Goal: Task Accomplishment & Management: Manage account settings

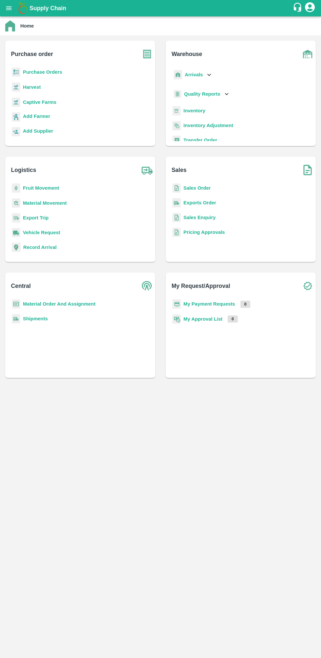
click at [198, 185] on b "Sales Order" at bounding box center [197, 187] width 27 height 5
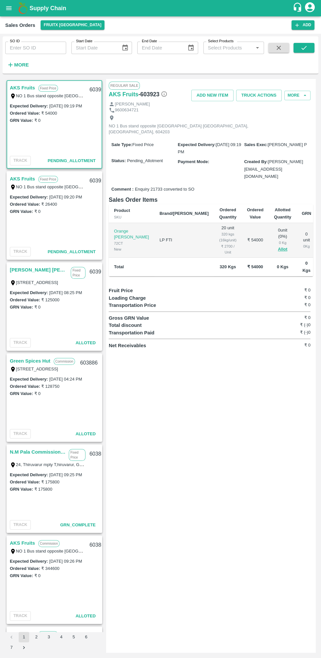
click at [28, 178] on link "AKS Fruits" at bounding box center [22, 179] width 25 height 9
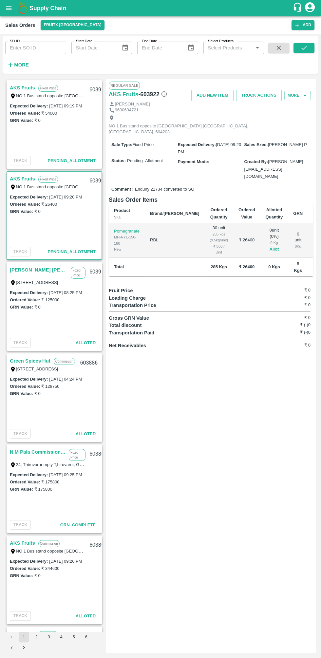
click at [269, 246] on button "Allot" at bounding box center [274, 250] width 10 height 8
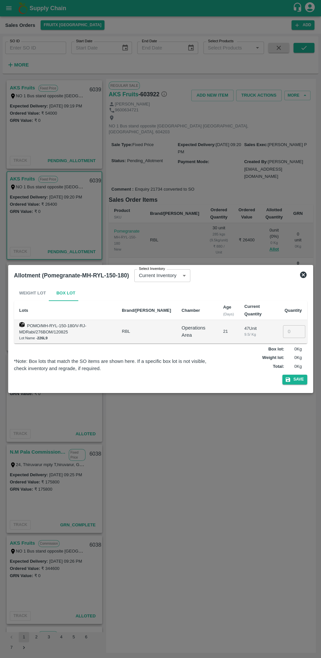
click at [293, 332] on input "number" at bounding box center [294, 331] width 22 height 12
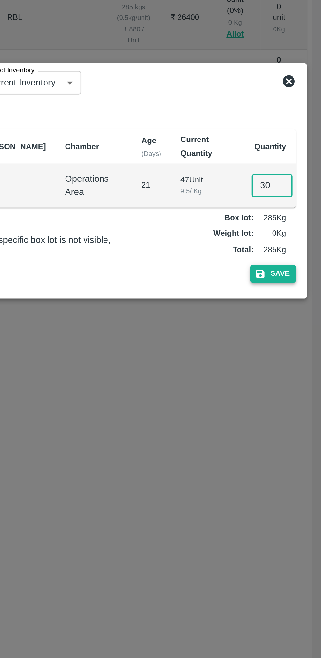
type input "30"
click at [302, 379] on button "Save" at bounding box center [294, 380] width 25 height 10
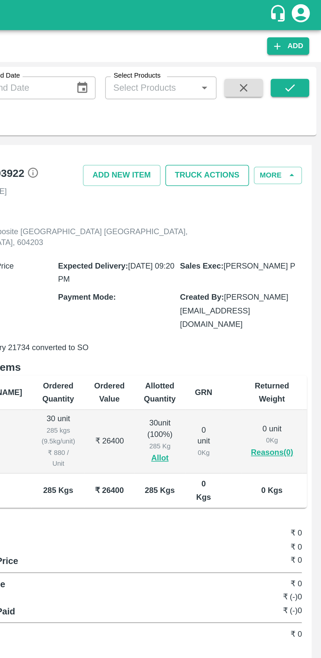
click at [265, 93] on button "Truck Actions" at bounding box center [259, 95] width 46 height 11
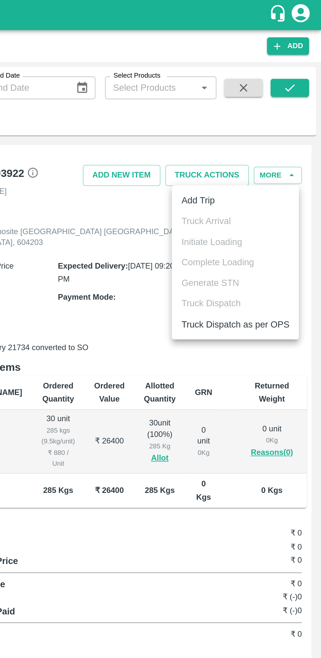
click at [265, 110] on li "Add Trip" at bounding box center [274, 109] width 69 height 11
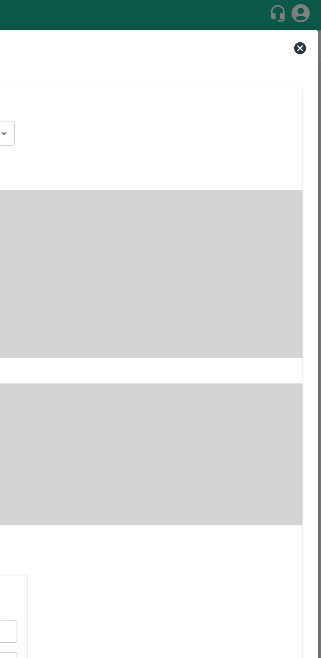
radio input "true"
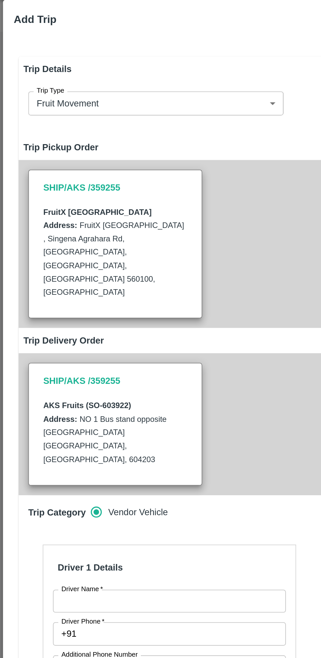
click at [76, 338] on input "Driver Name   *" at bounding box center [92, 344] width 127 height 12
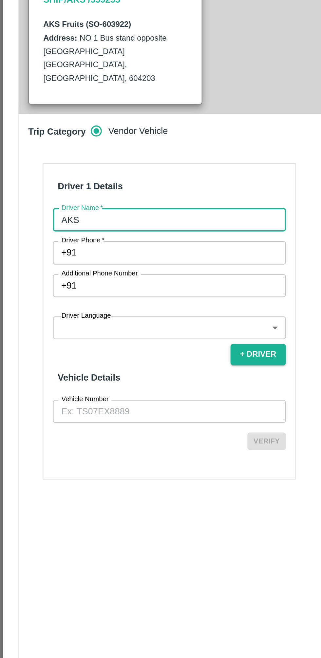
click at [113, 338] on input "AKS" at bounding box center [92, 344] width 127 height 12
type input "AKS"
click at [111, 355] on input "Driver Phone   *" at bounding box center [99, 361] width 111 height 12
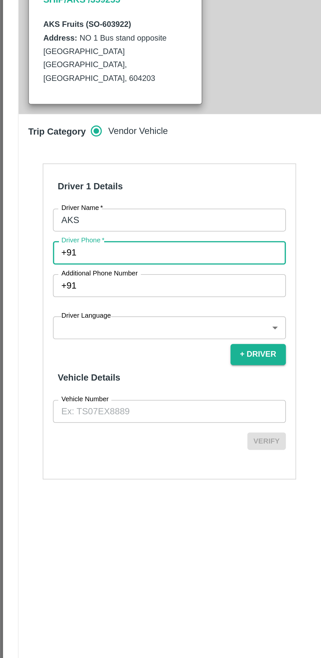
type input "7587943780"
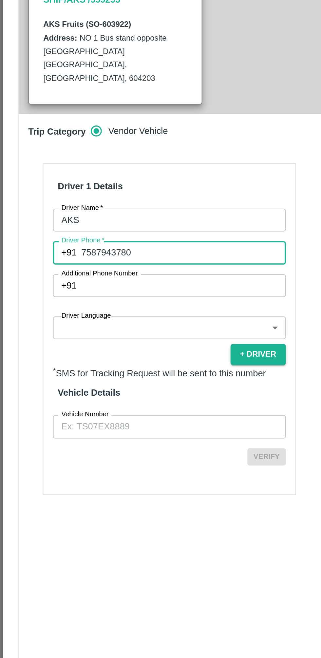
click at [90, 370] on body "Supply Chain Sales Orders FruitX Bangalore Add SO ID SO ID Start Date Start Dat…" at bounding box center [160, 329] width 321 height 658
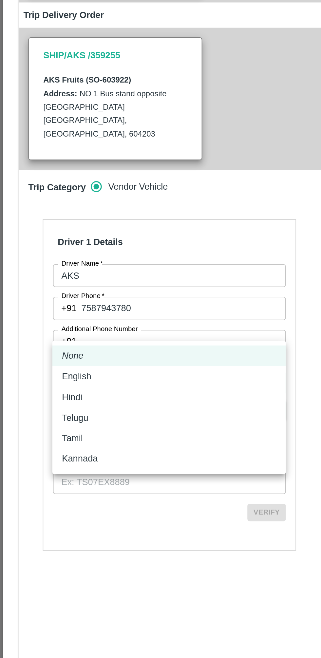
click at [68, 431] on div "Tamil" at bounding box center [92, 432] width 117 height 7
type input "ta"
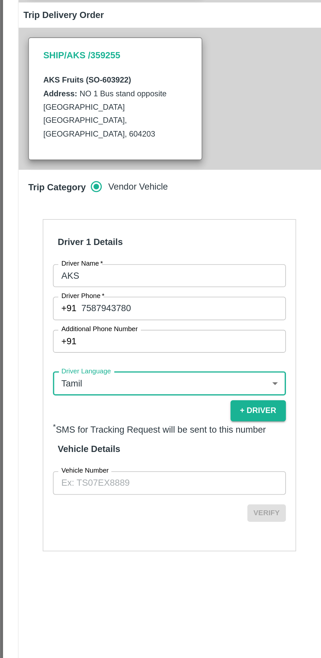
click at [81, 450] on input "Vehicle Number" at bounding box center [92, 456] width 127 height 12
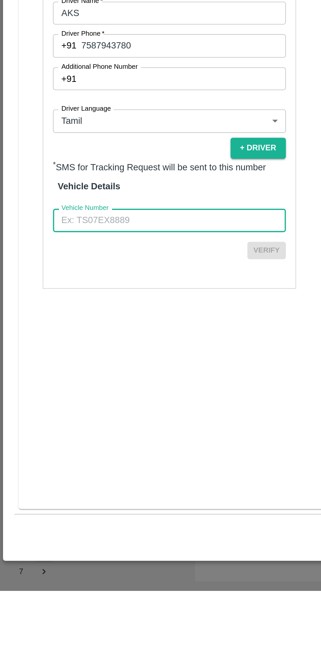
type input "TN02ER5401"
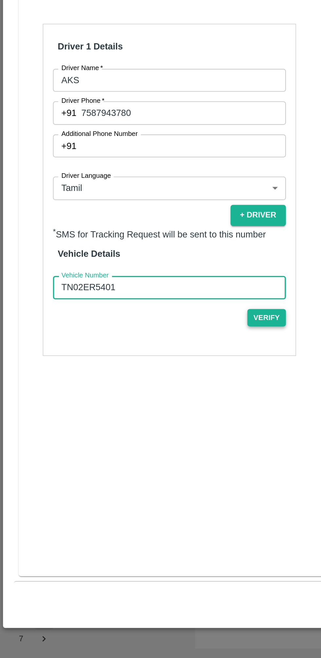
click at [147, 468] on button "Verify" at bounding box center [145, 473] width 21 height 10
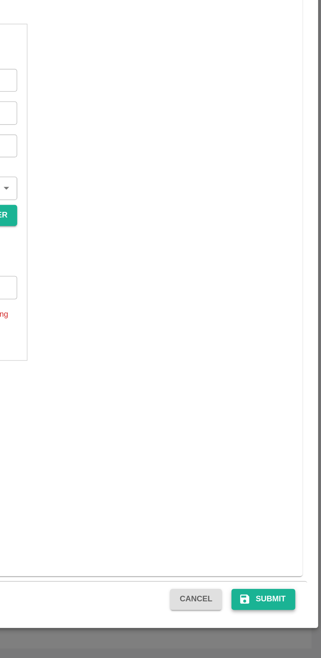
click at [289, 628] on button "Submit" at bounding box center [289, 626] width 35 height 11
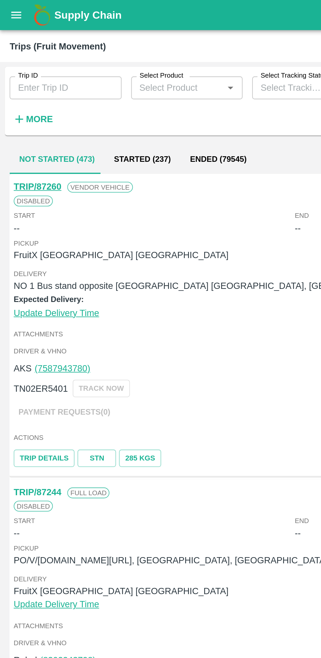
click at [14, 11] on button "open drawer" at bounding box center [8, 8] width 15 height 15
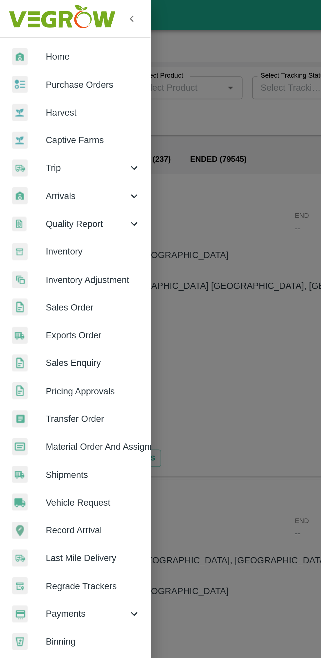
click at [48, 163] on link "Sales Order" at bounding box center [41, 167] width 82 height 15
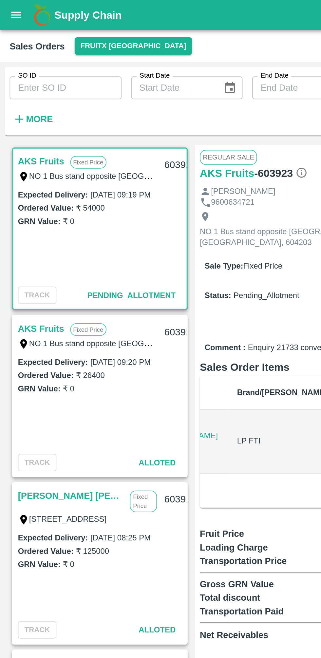
click at [19, 179] on link "AKS Fruits" at bounding box center [22, 179] width 25 height 9
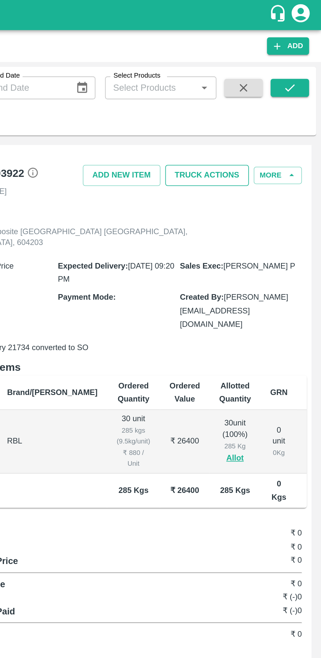
click at [268, 99] on button "Truck Actions" at bounding box center [259, 95] width 46 height 11
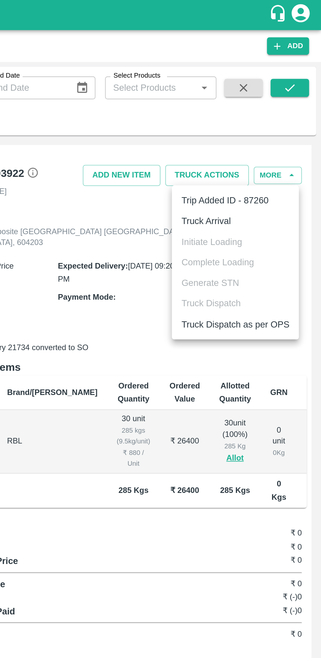
click at [274, 120] on li "Truck Arrival" at bounding box center [274, 120] width 69 height 11
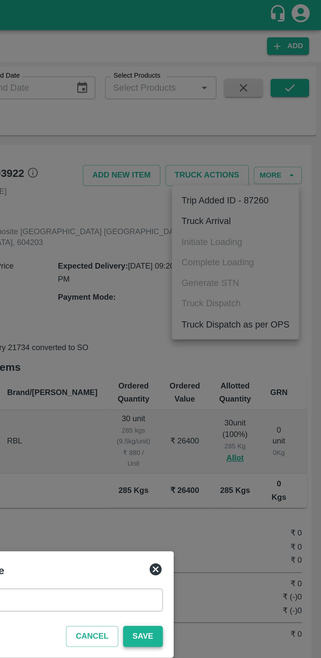
click at [228, 346] on button "Save" at bounding box center [224, 346] width 22 height 11
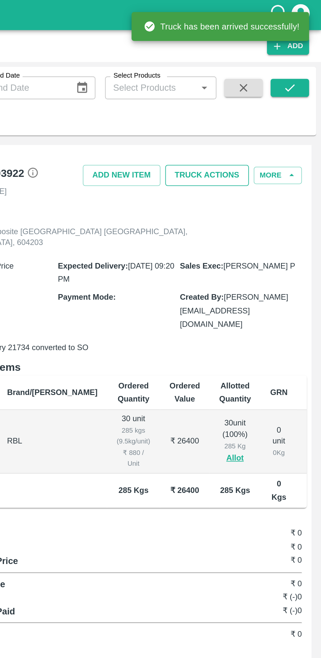
click at [269, 96] on button "Truck Actions" at bounding box center [259, 95] width 46 height 11
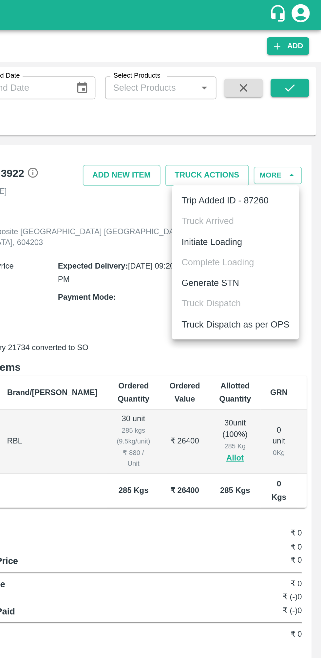
click at [280, 126] on li "Initiate Loading" at bounding box center [274, 131] width 69 height 11
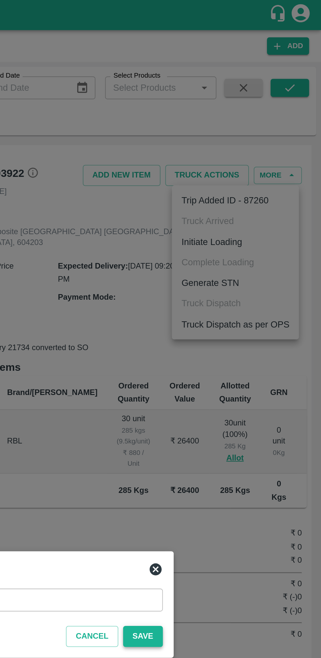
click at [225, 341] on button "Save" at bounding box center [224, 346] width 22 height 11
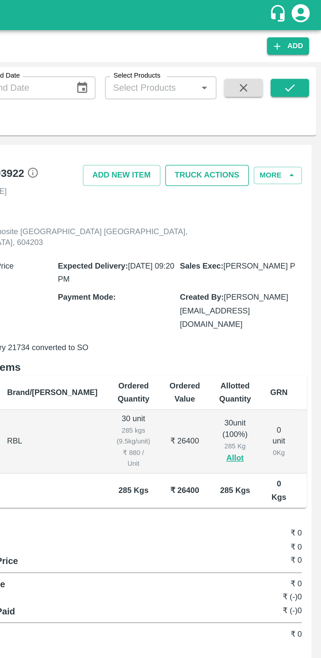
click at [266, 93] on button "Truck Actions" at bounding box center [259, 95] width 46 height 11
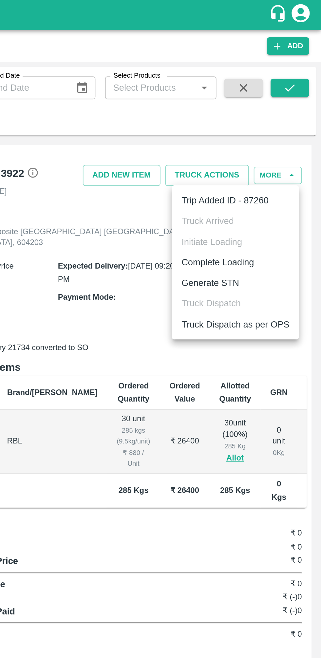
click at [282, 144] on li "Complete Loading" at bounding box center [274, 142] width 69 height 11
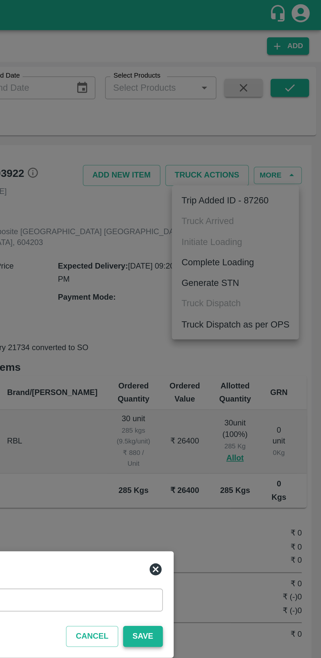
click at [225, 343] on button "Save" at bounding box center [224, 346] width 22 height 11
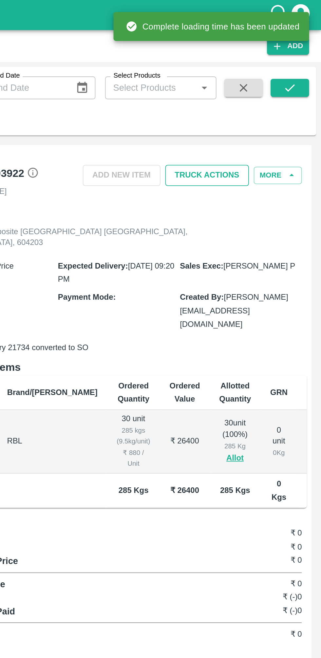
click at [261, 99] on button "Truck Actions" at bounding box center [259, 95] width 46 height 11
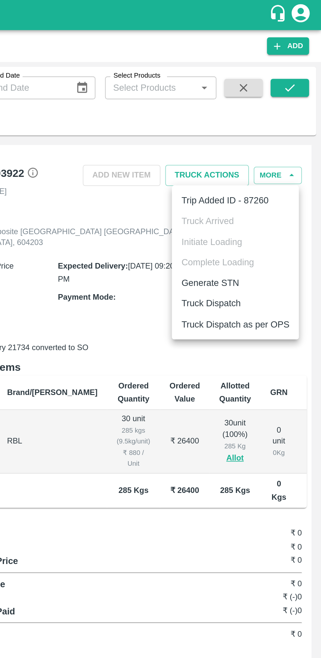
click at [275, 162] on li "Truck Dispatch" at bounding box center [274, 165] width 69 height 11
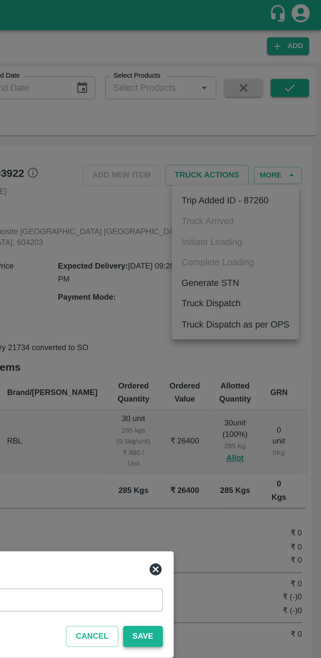
click at [231, 342] on button "Save" at bounding box center [224, 346] width 22 height 11
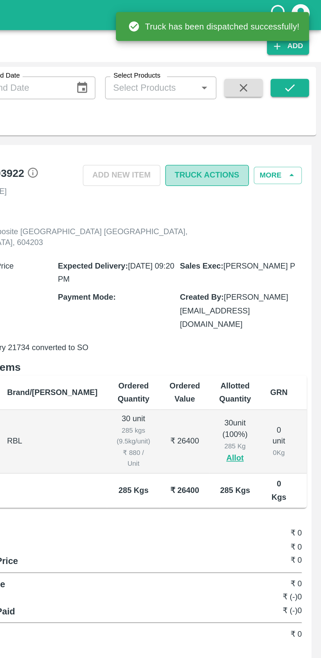
click at [271, 96] on button "Truck Actions" at bounding box center [259, 95] width 46 height 11
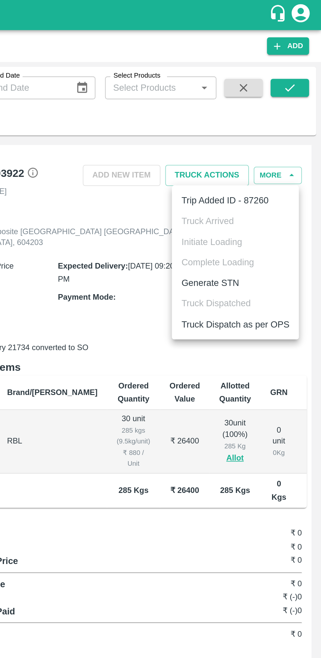
click at [282, 177] on li "Truck Dispatch as per OPS" at bounding box center [274, 176] width 69 height 11
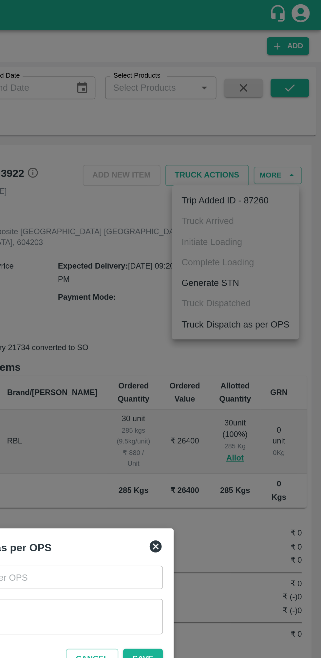
type input "[DATE] 09:20 PM"
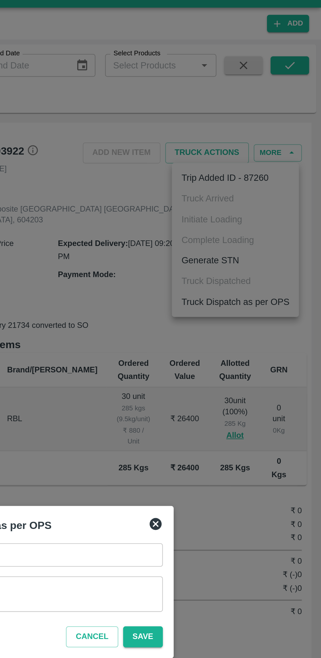
click at [206, 334] on textarea "Remarks   *" at bounding box center [161, 336] width 140 height 14
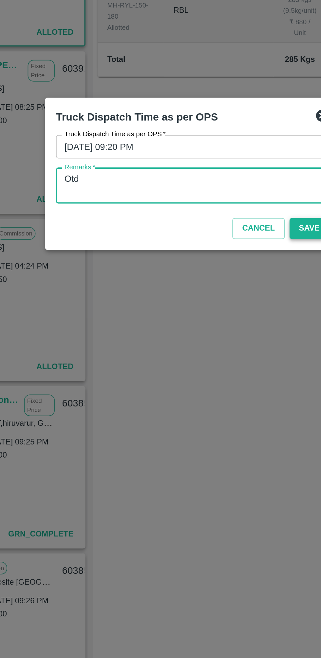
type textarea "Otd"
click at [221, 355] on button "Save" at bounding box center [224, 358] width 22 height 11
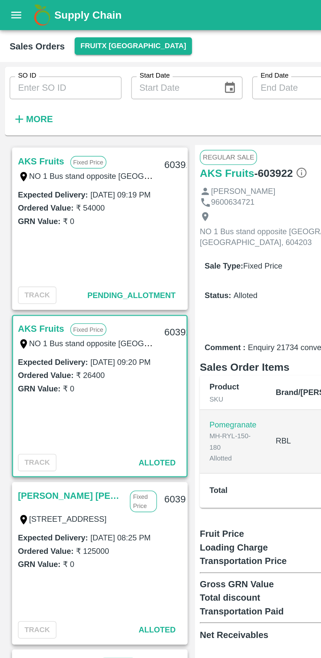
click at [24, 88] on link "AKS Fruits" at bounding box center [22, 88] width 25 height 9
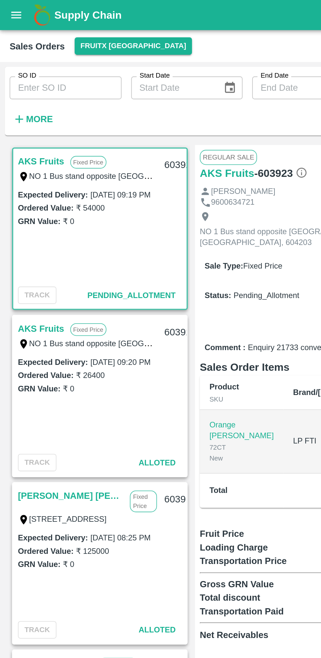
click at [28, 177] on link "AKS Fruits" at bounding box center [22, 179] width 25 height 9
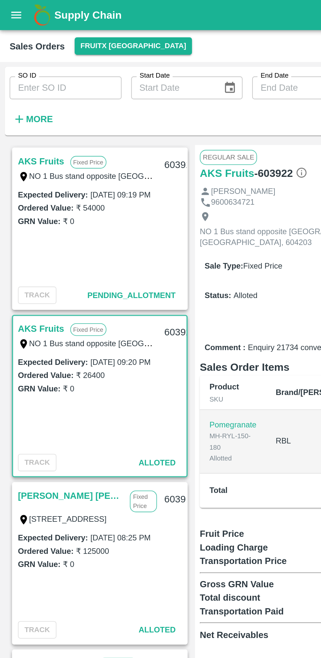
scroll to position [0, 41]
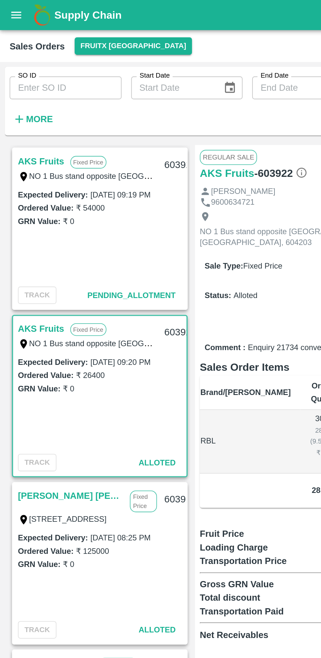
click at [27, 87] on link "AKS Fruits" at bounding box center [22, 88] width 25 height 9
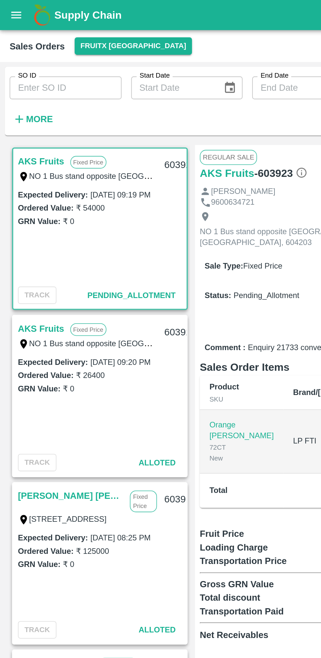
scroll to position [0, 30]
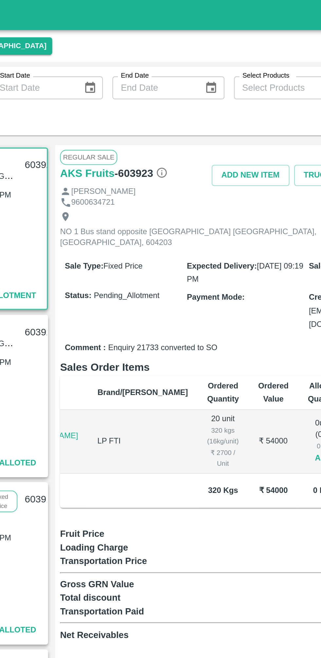
click at [247, 246] on button "Allot" at bounding box center [252, 250] width 10 height 8
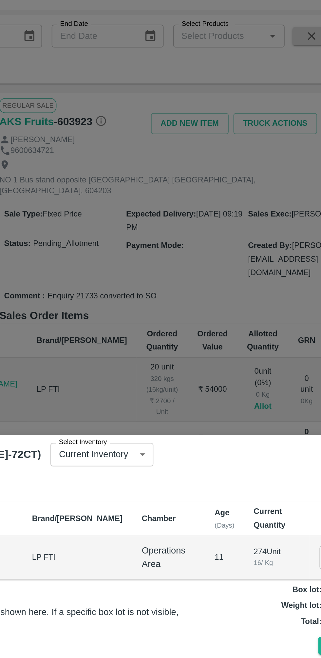
scroll to position [0, 0]
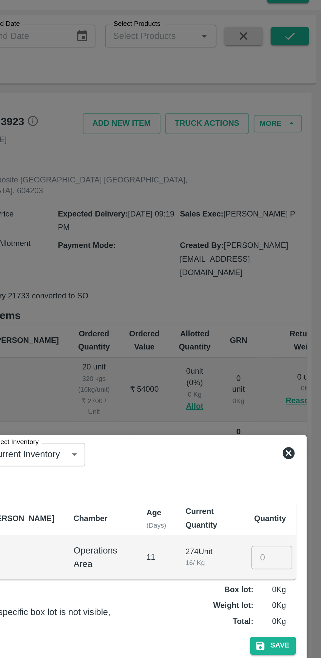
click at [292, 333] on input "number" at bounding box center [294, 331] width 22 height 12
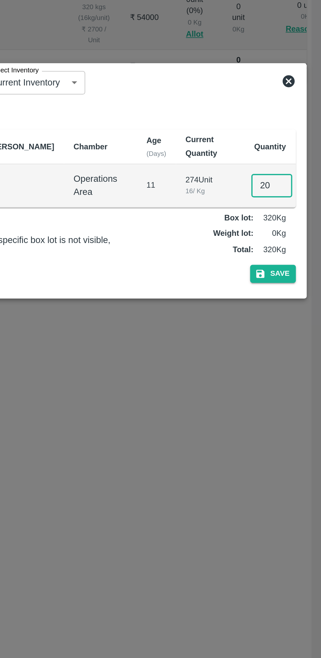
type input "20"
click at [302, 392] on div "Allotment ([GEOGRAPHIC_DATA][PERSON_NAME]-72CT) Select Inventory Current Invent…" at bounding box center [160, 329] width 305 height 128
click at [302, 382] on button "Save" at bounding box center [294, 380] width 25 height 10
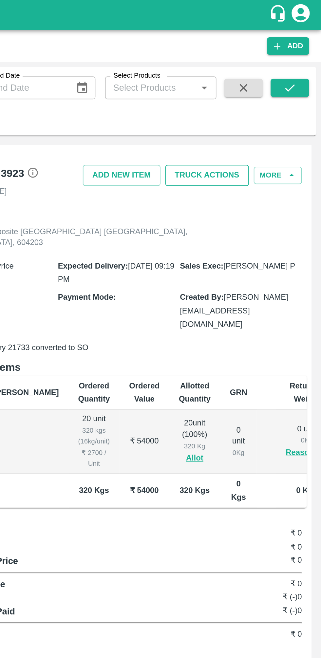
click at [266, 90] on button "Truck Actions" at bounding box center [259, 95] width 46 height 11
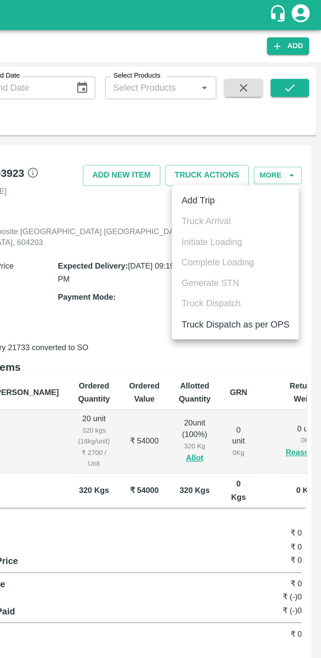
click at [265, 109] on li "Add Trip" at bounding box center [274, 109] width 69 height 11
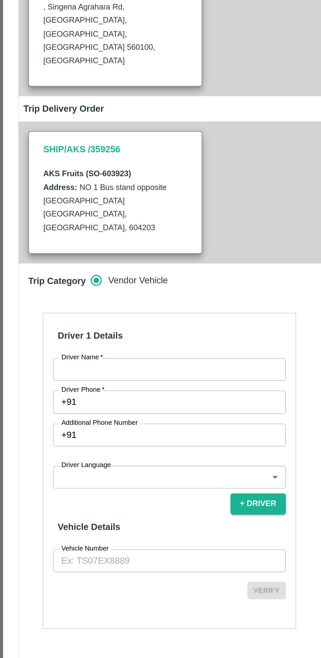
click at [122, 338] on input "Driver Name   *" at bounding box center [92, 344] width 127 height 12
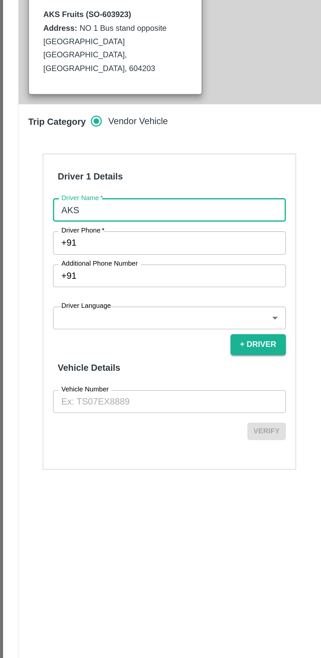
type input "AKS"
click at [55, 355] on input "Driver Phone   *" at bounding box center [99, 361] width 111 height 12
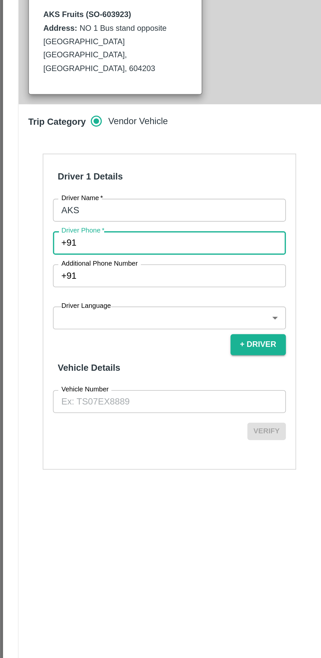
type input "6578934562"
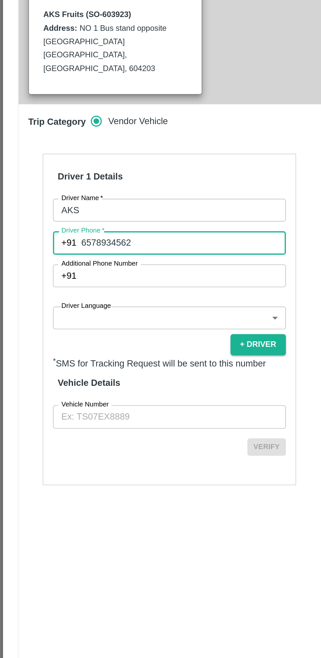
click at [44, 372] on body "Supply Chain Sales Orders FruitX [GEOGRAPHIC_DATA] Add SO ID SO ID Start Date S…" at bounding box center [160, 329] width 321 height 658
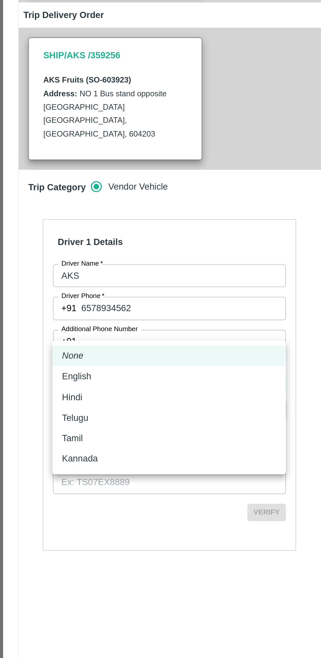
click at [37, 434] on p "Tamil" at bounding box center [39, 432] width 11 height 7
type input "ta"
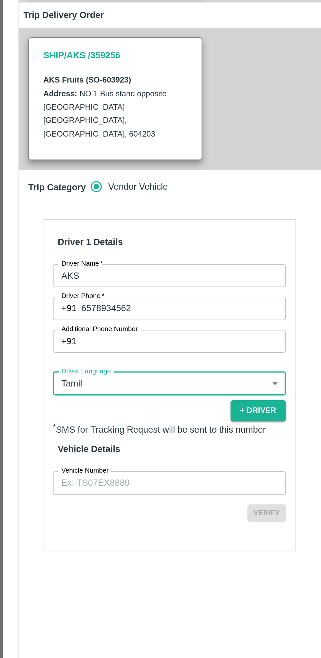
click at [113, 450] on input "Vehicle Number" at bounding box center [92, 456] width 127 height 12
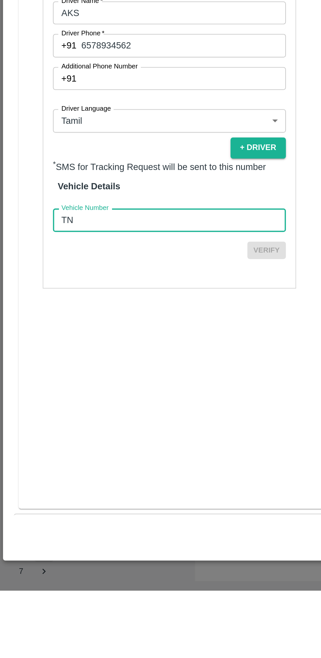
type input "TN02ER5401"
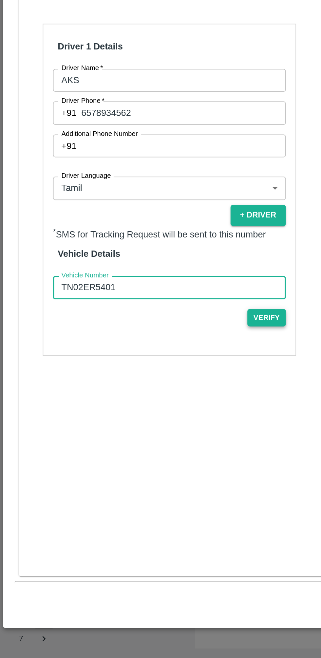
click at [148, 468] on button "Verify" at bounding box center [145, 473] width 21 height 10
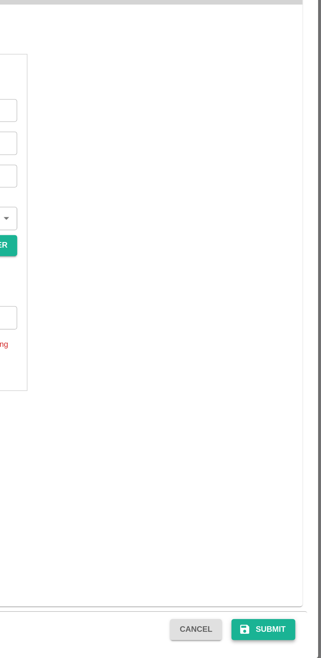
click at [290, 628] on button "Submit" at bounding box center [289, 626] width 35 height 11
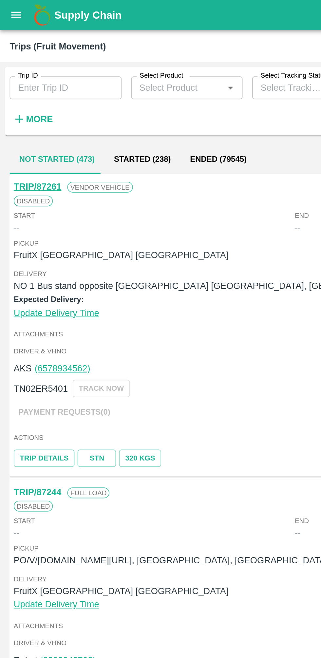
click at [6, 7] on icon "open drawer" at bounding box center [9, 8] width 6 height 4
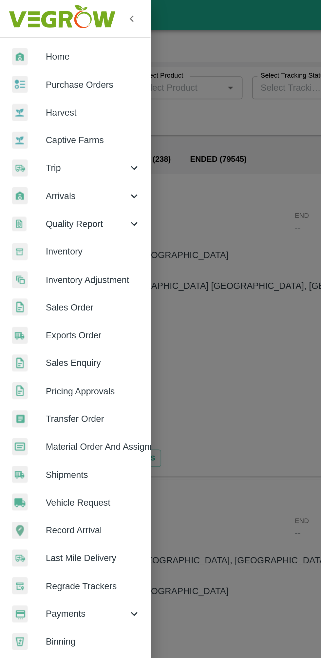
click at [28, 167] on span "Sales Order" at bounding box center [51, 167] width 52 height 7
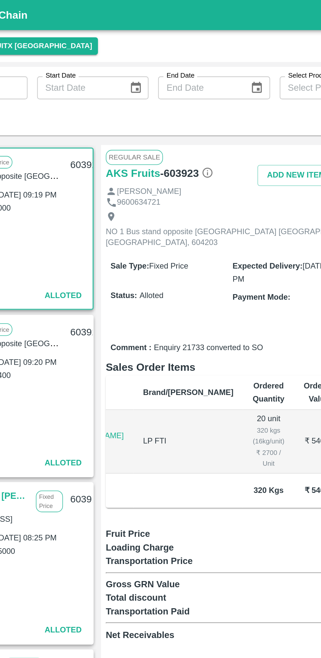
click at [263, 96] on button "Truck Actions" at bounding box center [259, 95] width 46 height 11
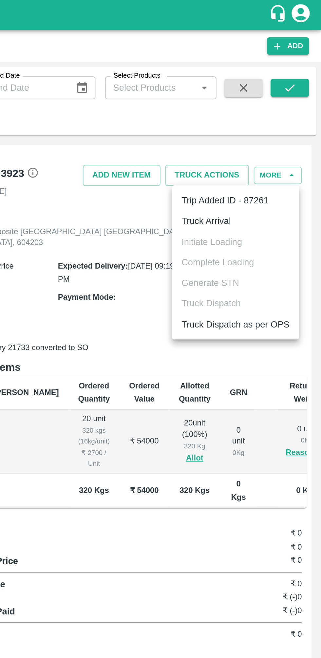
click at [276, 122] on li "Truck Arrival" at bounding box center [274, 120] width 69 height 11
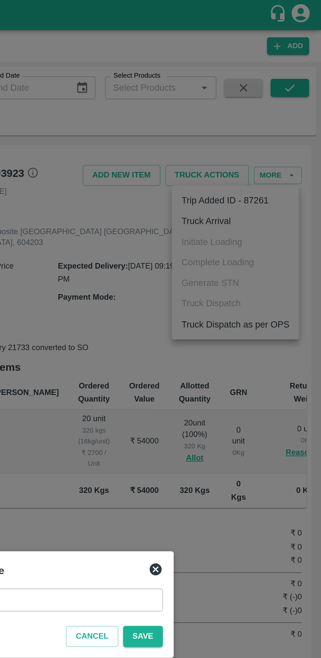
type input "[DATE] 09:22 PM"
click at [230, 343] on button "Save" at bounding box center [224, 346] width 22 height 11
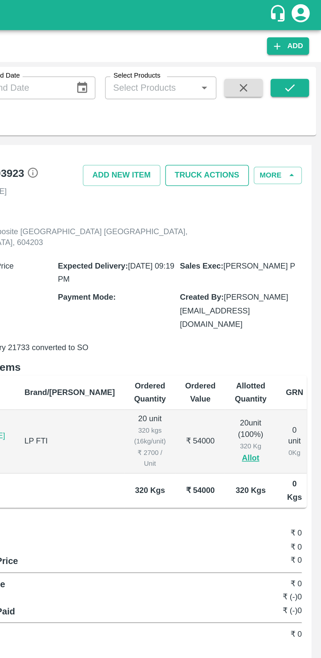
click at [263, 95] on button "Truck Actions" at bounding box center [259, 95] width 46 height 11
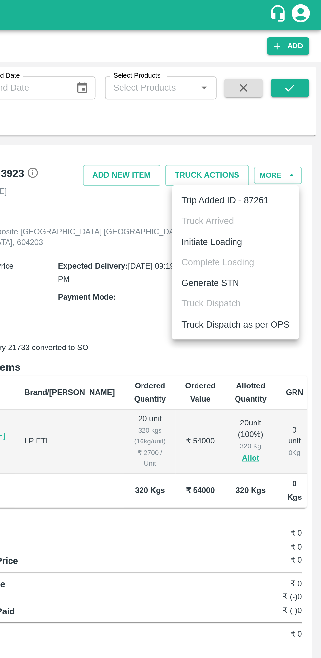
click at [272, 130] on li "Initiate Loading" at bounding box center [274, 131] width 69 height 11
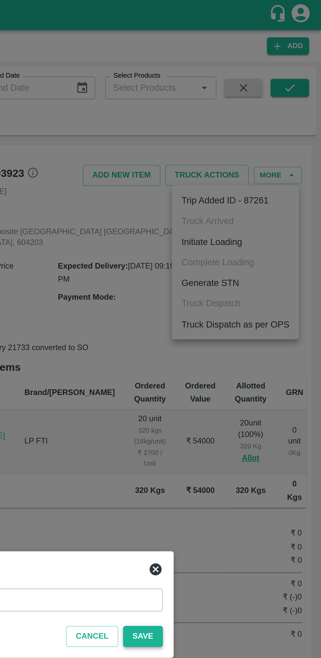
click at [230, 346] on button "Save" at bounding box center [224, 346] width 22 height 11
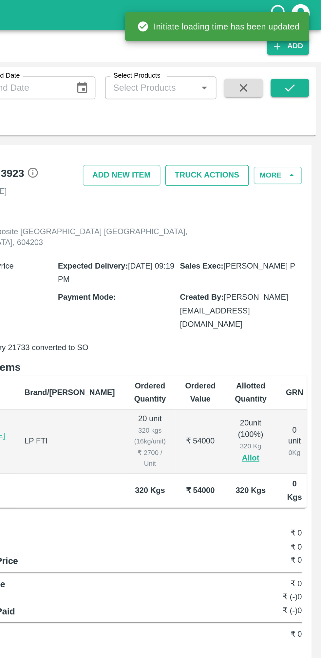
click at [269, 96] on button "Truck Actions" at bounding box center [259, 95] width 46 height 11
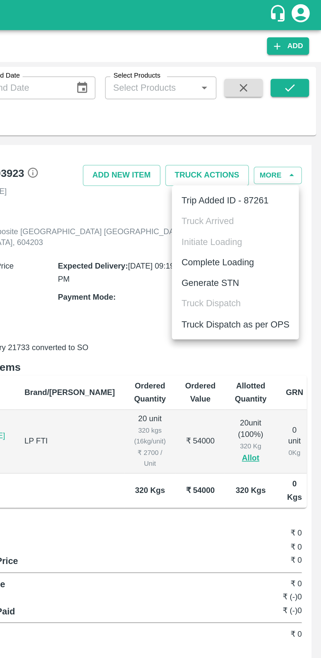
click at [288, 144] on li "Complete Loading" at bounding box center [274, 142] width 69 height 11
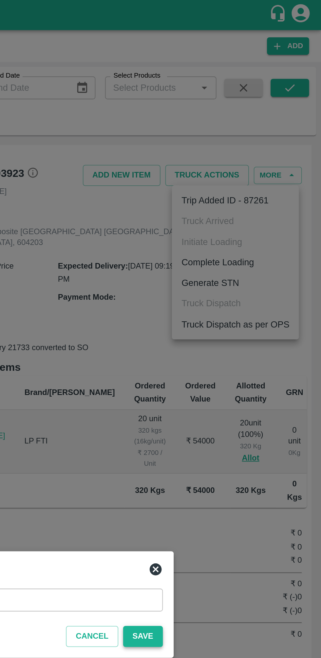
click at [228, 341] on button "Save" at bounding box center [224, 346] width 22 height 11
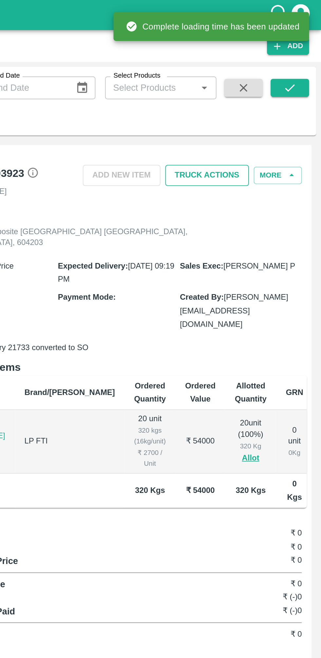
click at [275, 93] on button "Truck Actions" at bounding box center [259, 95] width 46 height 11
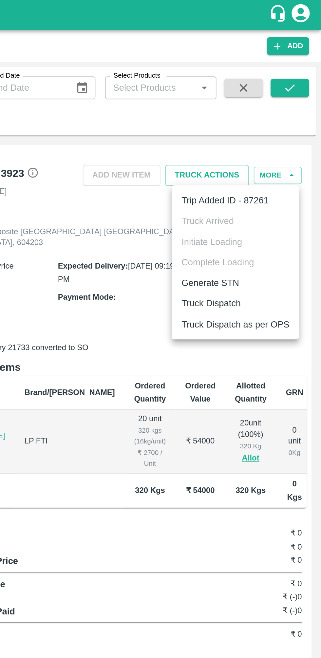
click at [278, 166] on li "Truck Dispatch" at bounding box center [274, 165] width 69 height 11
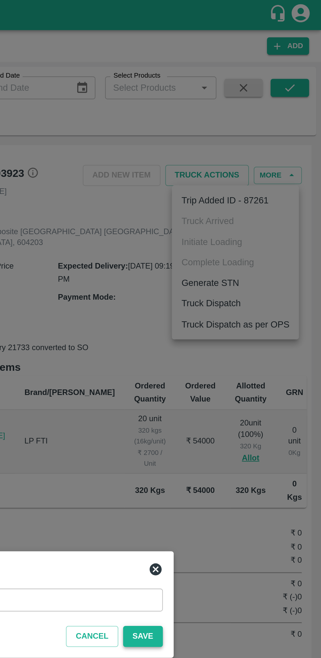
click at [226, 343] on button "Save" at bounding box center [224, 346] width 22 height 11
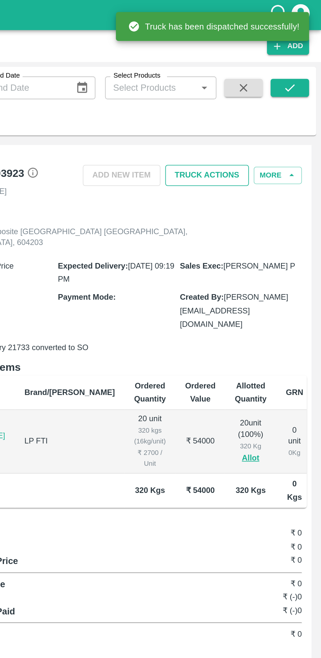
click at [262, 99] on button "Truck Actions" at bounding box center [259, 95] width 46 height 11
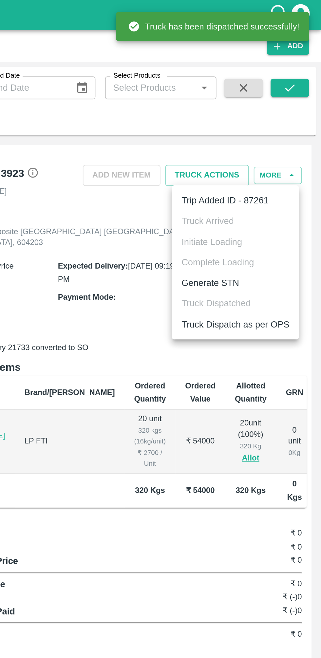
click at [282, 176] on li "Truck Dispatch as per OPS" at bounding box center [274, 176] width 69 height 11
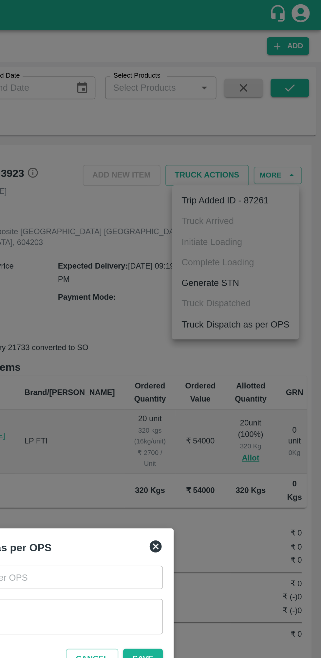
type input "[DATE] 09:22 PM"
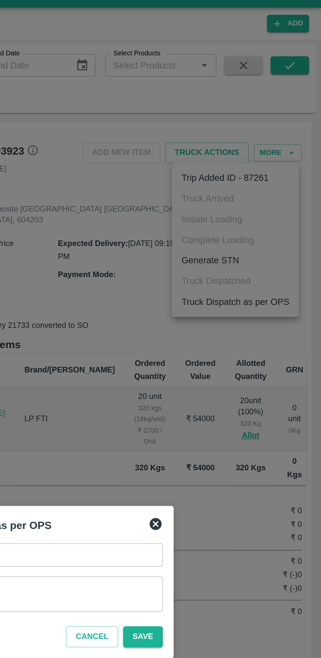
click at [215, 342] on textarea "Remarks   *" at bounding box center [161, 336] width 140 height 14
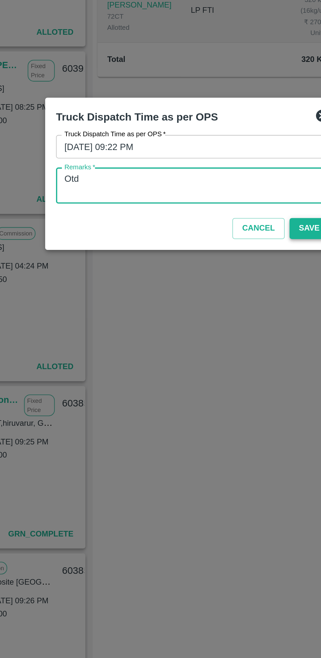
type textarea "Otd"
click at [221, 356] on button "Save" at bounding box center [224, 358] width 22 height 11
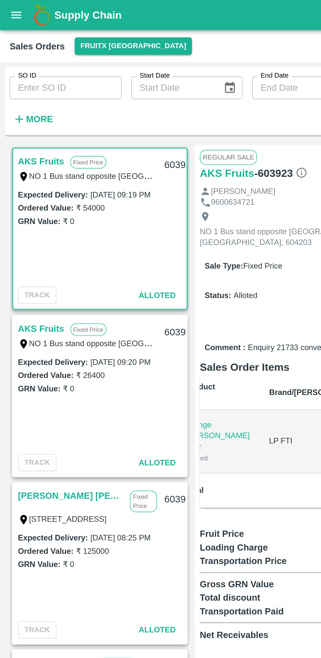
scroll to position [0, 30]
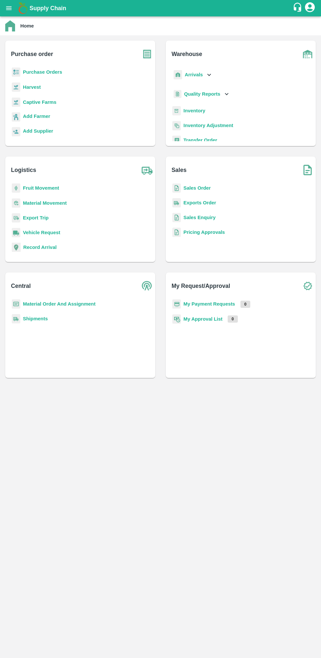
click at [198, 71] on div "Arrivals" at bounding box center [192, 75] width 41 height 15
click at [196, 105] on span "DC Arrivals" at bounding box center [202, 104] width 24 height 7
